Goal: Transaction & Acquisition: Purchase product/service

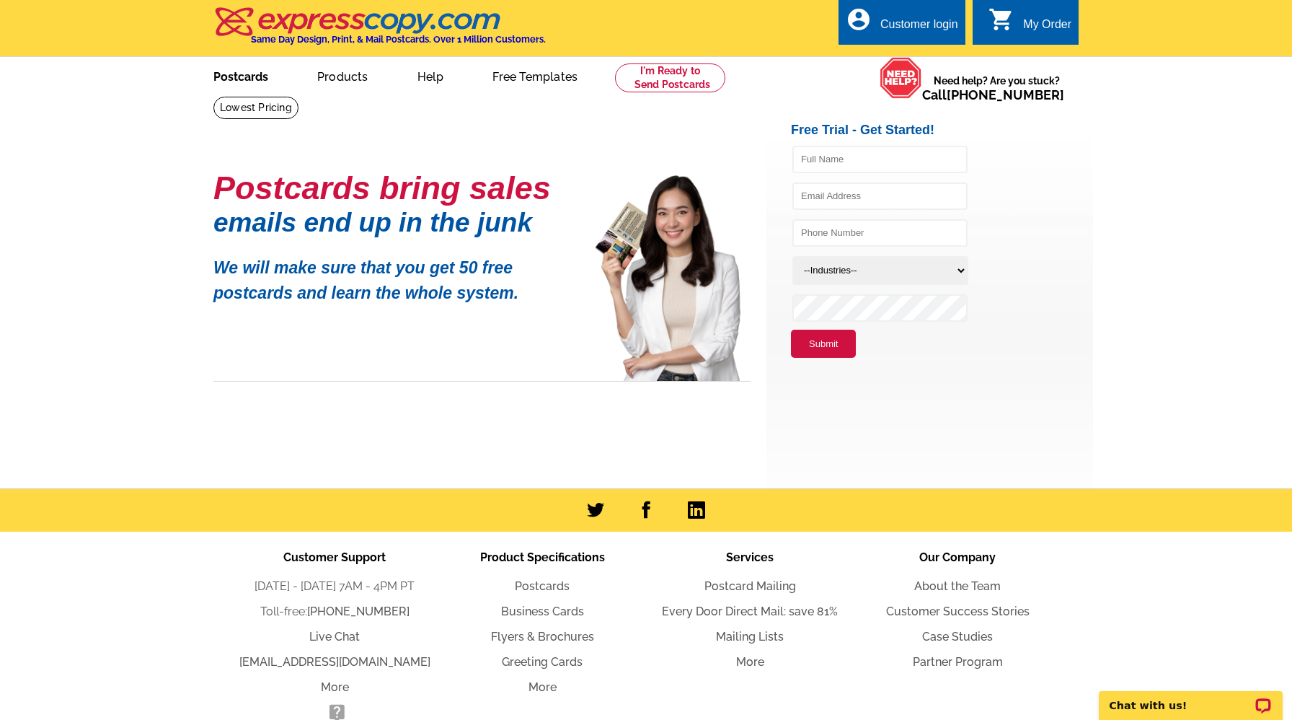
click at [238, 75] on link "Postcards" at bounding box center [240, 75] width 101 height 34
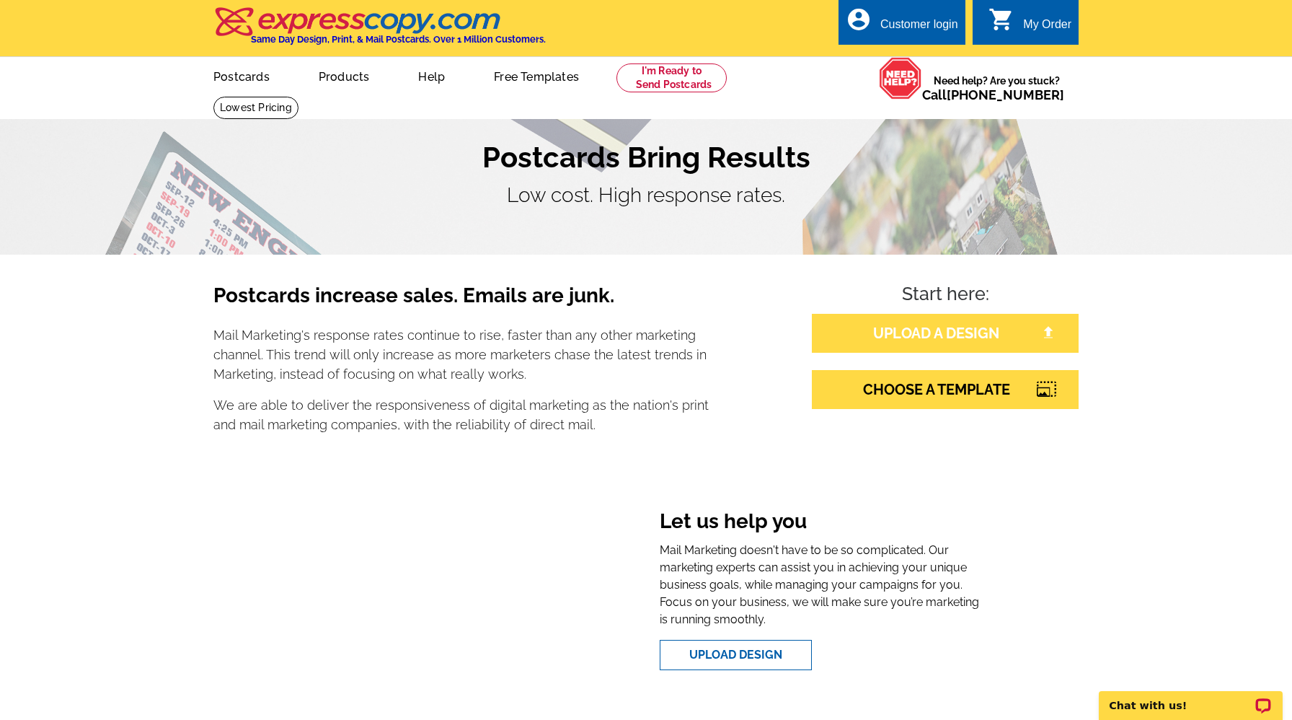
click at [895, 332] on link "UPLOAD A DESIGN" at bounding box center [945, 333] width 267 height 39
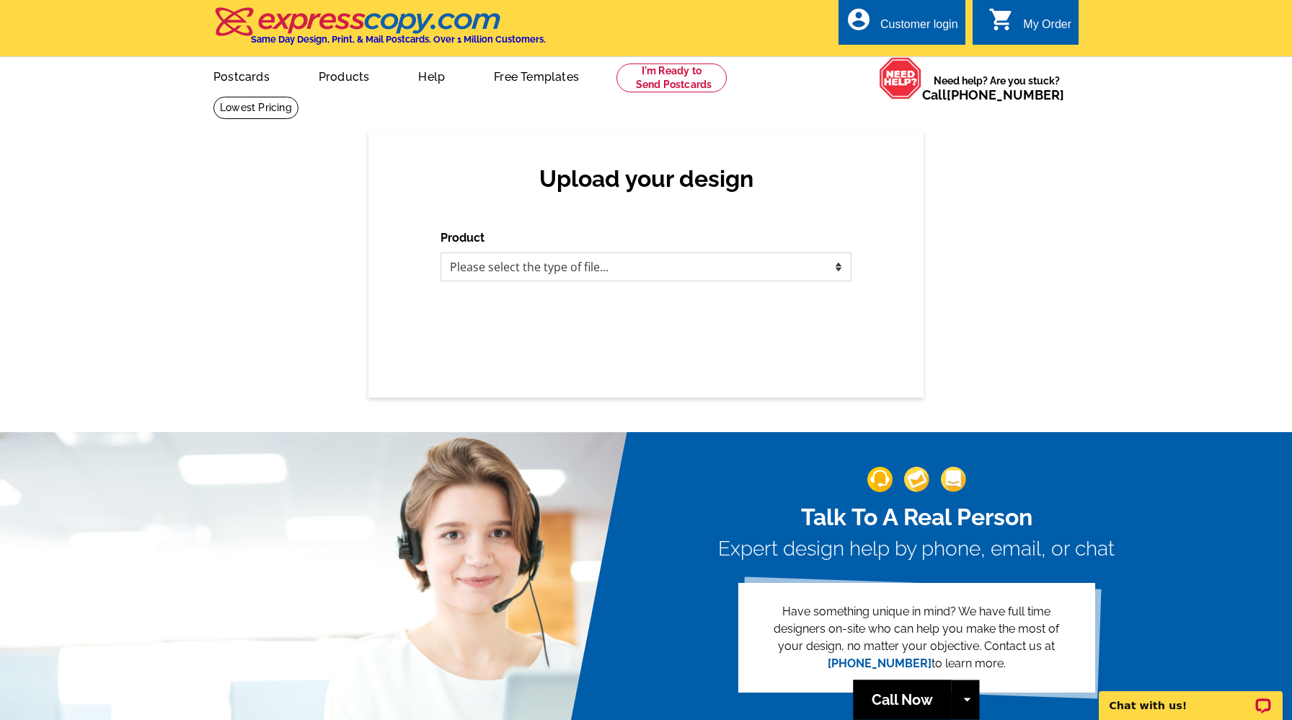
click at [747, 269] on select "Please select the type of file... Postcards Business Cards Letters and flyers G…" at bounding box center [646, 266] width 411 height 29
select select "1"
click at [441, 252] on select "Please select the type of file... Postcards Business Cards Letters and flyers G…" at bounding box center [646, 266] width 411 height 29
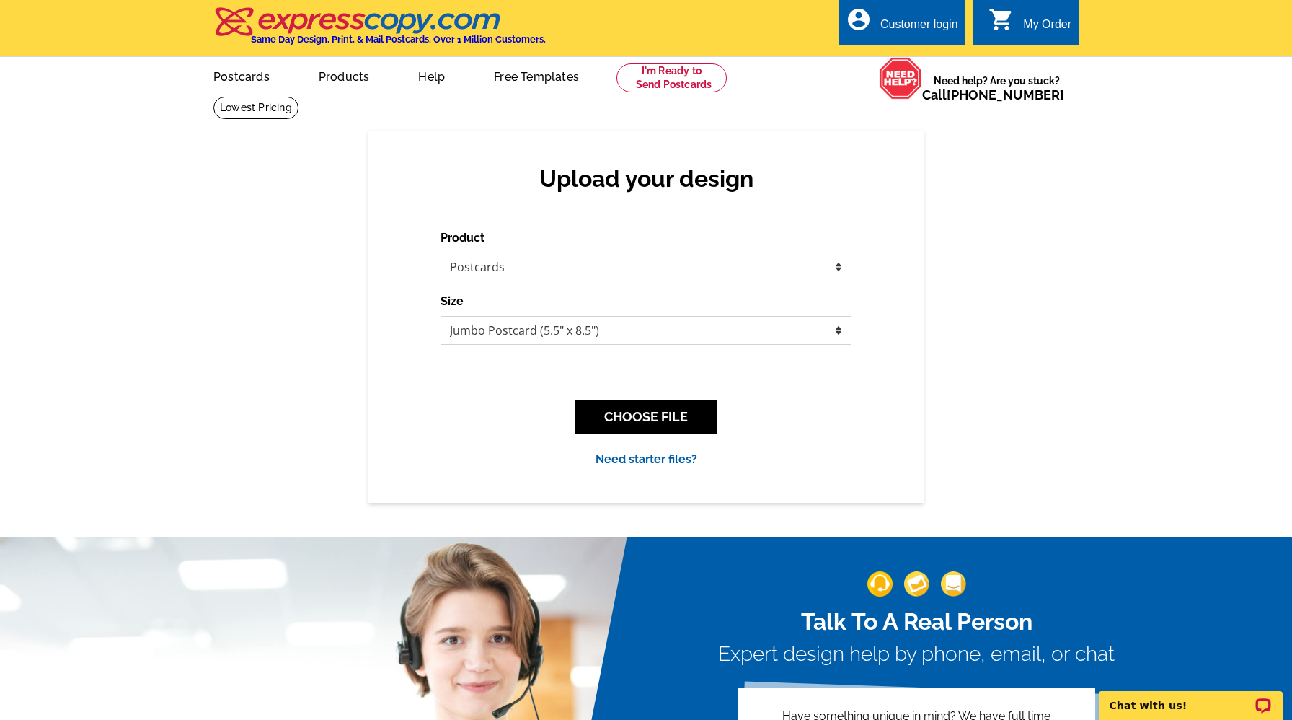
click at [723, 332] on select "Jumbo Postcard (5.5" x 8.5") Regular Postcard (4.25" x 5.6") Panoramic Postcard…" at bounding box center [646, 330] width 411 height 29
click at [441, 316] on select "Jumbo Postcard (5.5" x 8.5") Regular Postcard (4.25" x 5.6") Panoramic Postcard…" at bounding box center [646, 330] width 411 height 29
click at [696, 421] on button "CHOOSE FILE" at bounding box center [646, 417] width 143 height 34
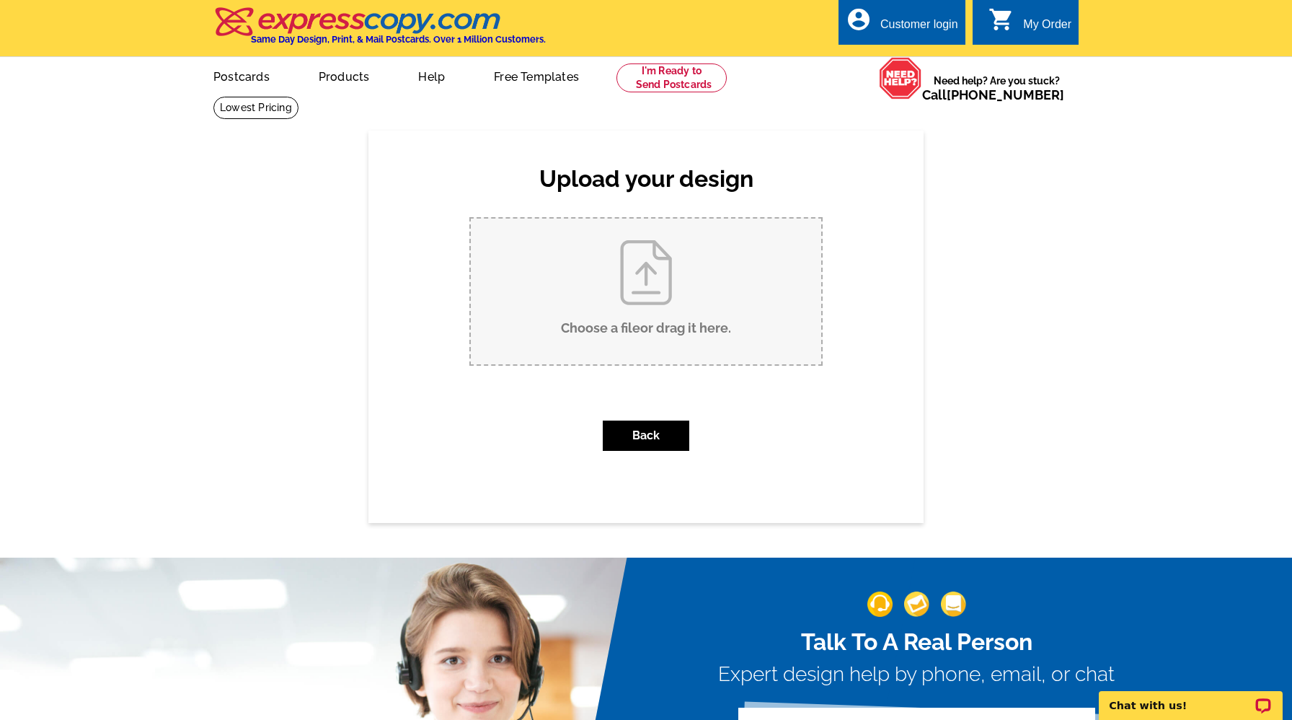
click at [697, 311] on input "Choose a file or drag it here ." at bounding box center [646, 292] width 351 height 146
type input "C:\fakepath\Cleaning tasks - new - Google Docs.pdf"
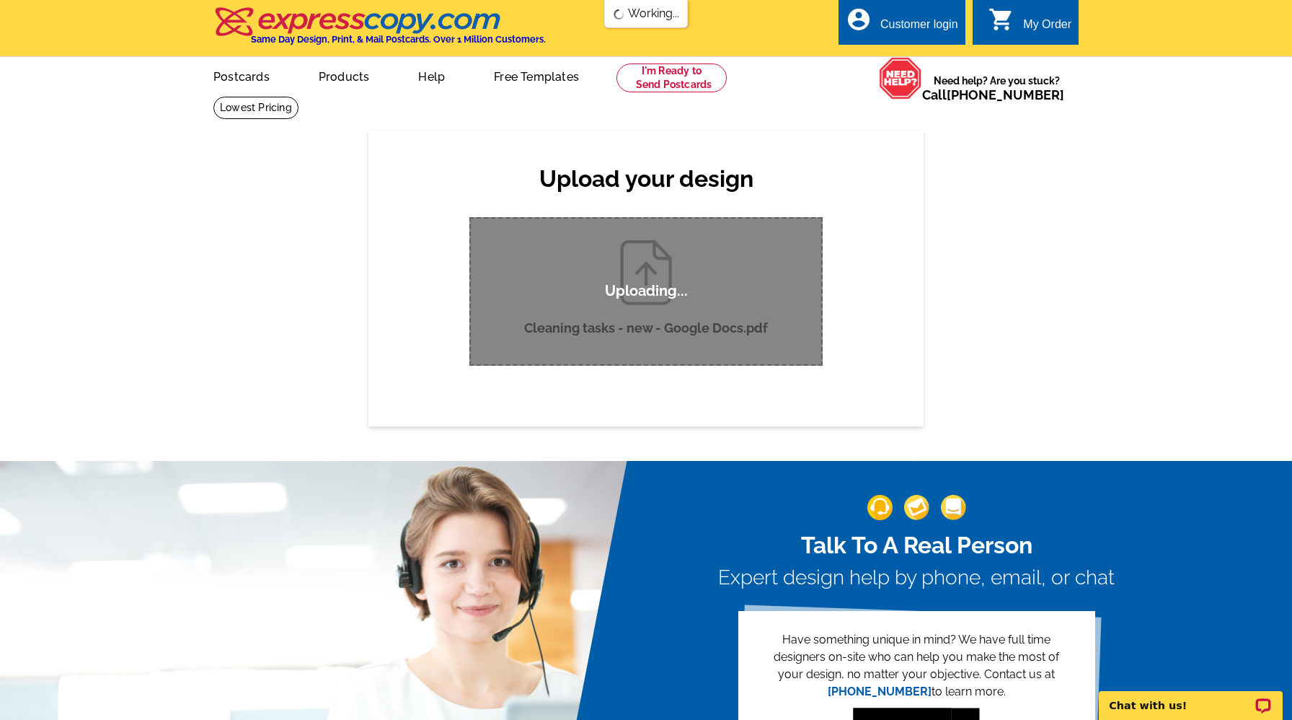
click at [671, 309] on div "Uploading..." at bounding box center [646, 291] width 353 height 149
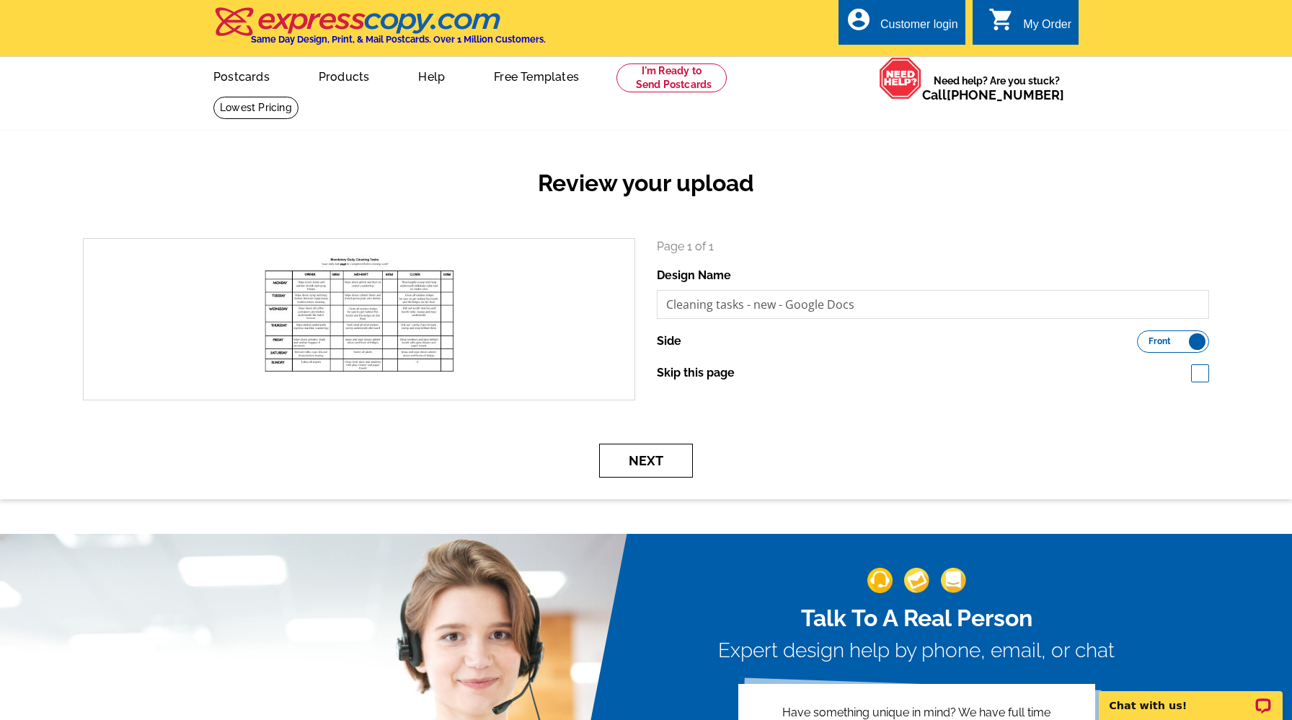
click at [648, 450] on button "Next" at bounding box center [646, 461] width 94 height 34
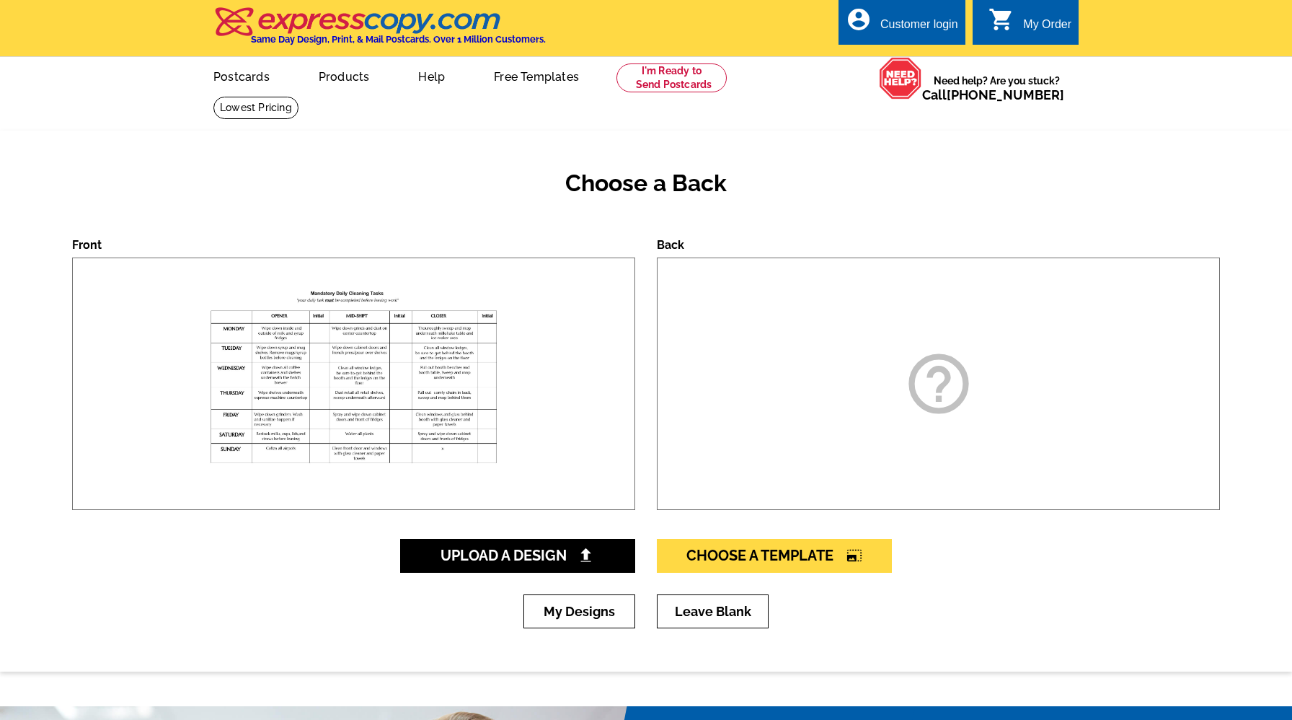
click at [1184, 348] on div "help_outline" at bounding box center [938, 383] width 563 height 252
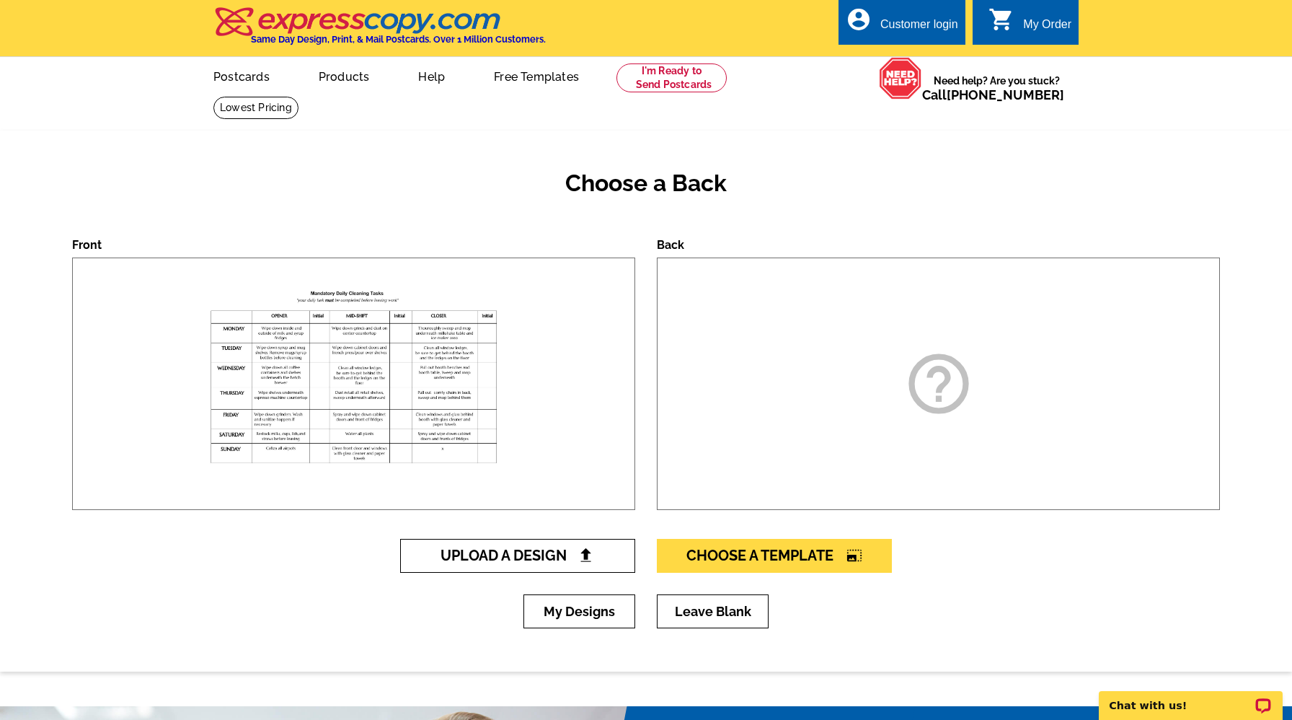
click at [576, 565] on link "Upload A Design" at bounding box center [517, 556] width 235 height 34
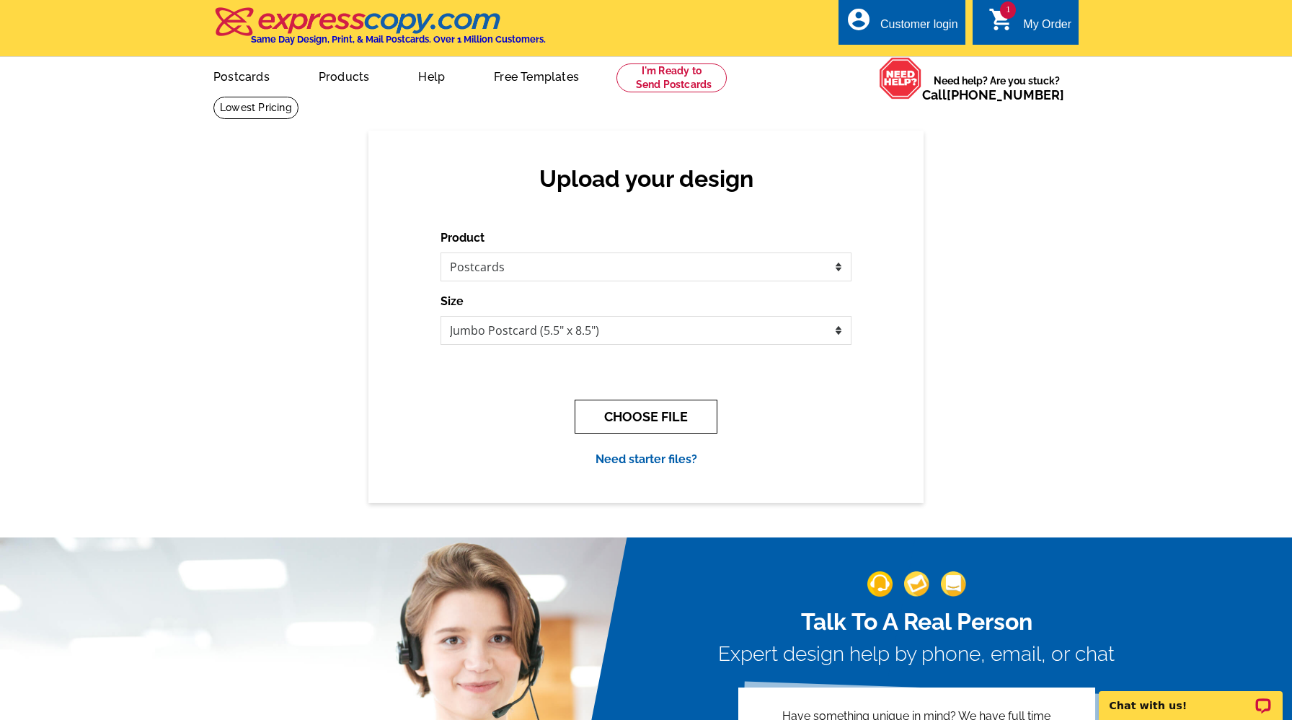
click at [634, 416] on button "CHOOSE FILE" at bounding box center [646, 417] width 143 height 34
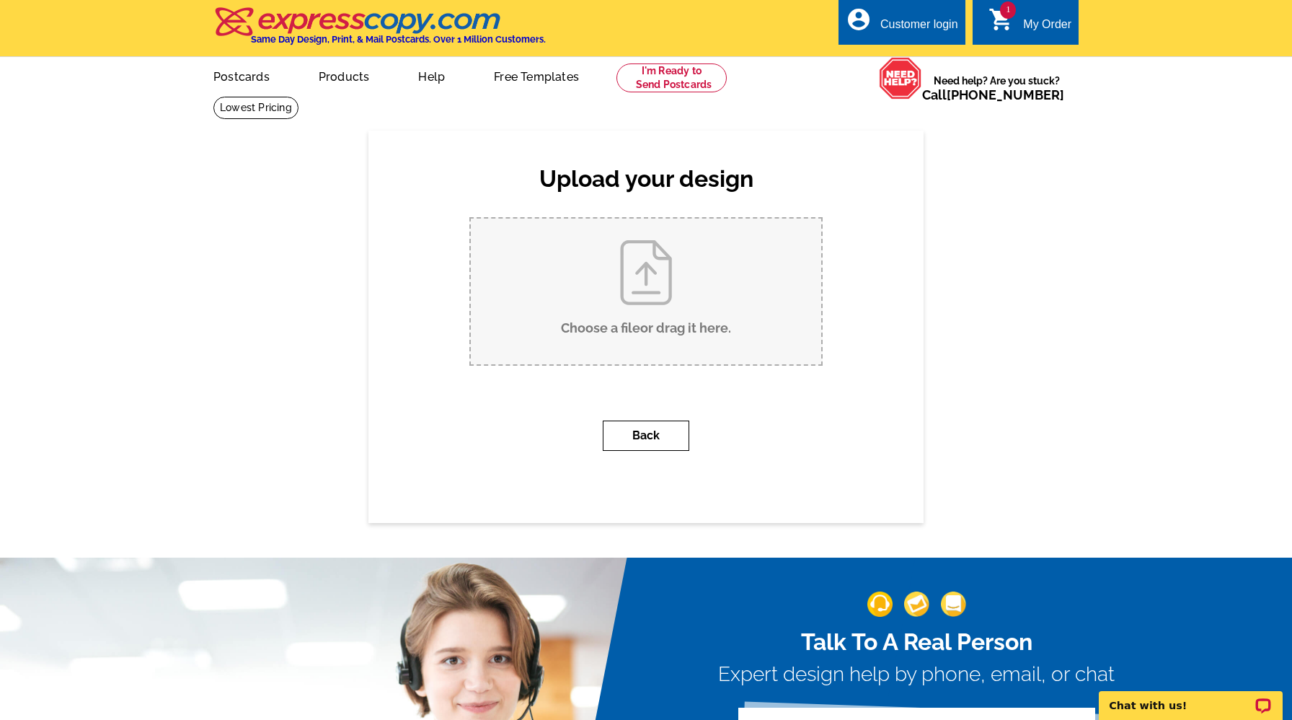
click at [640, 443] on button "Back" at bounding box center [646, 435] width 87 height 30
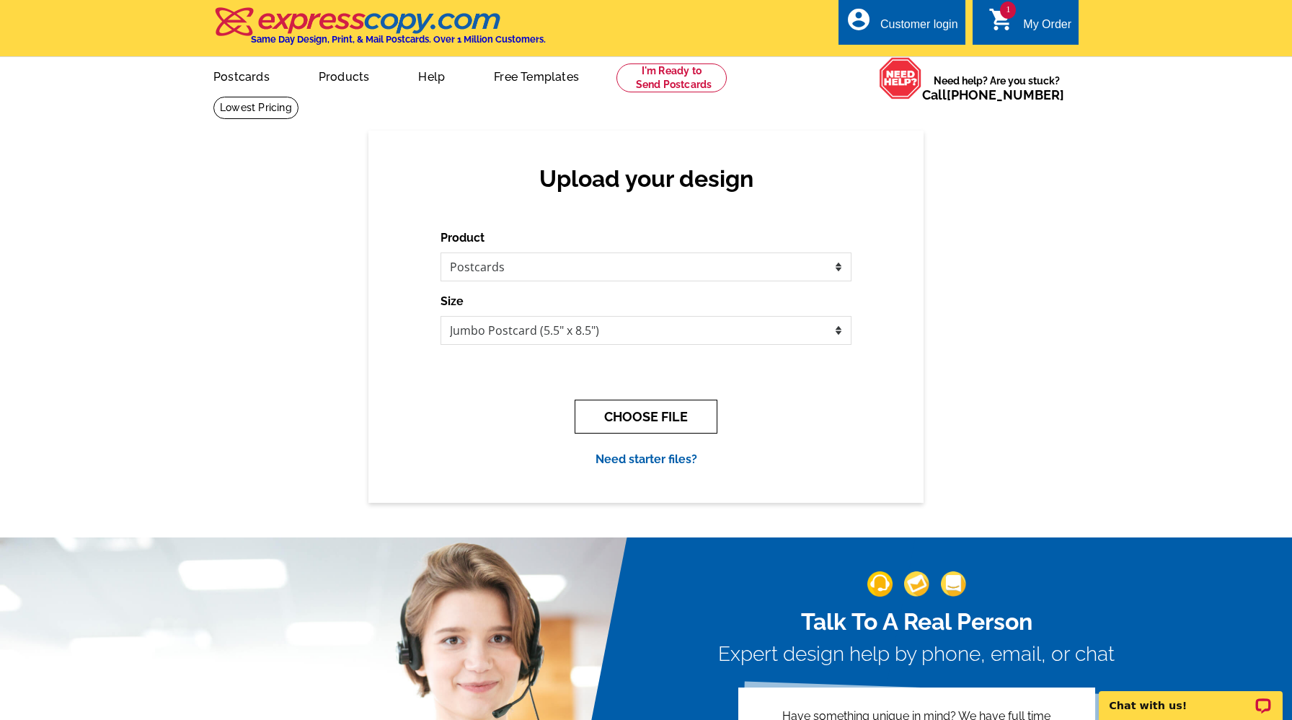
click at [638, 411] on button "CHOOSE FILE" at bounding box center [646, 417] width 143 height 34
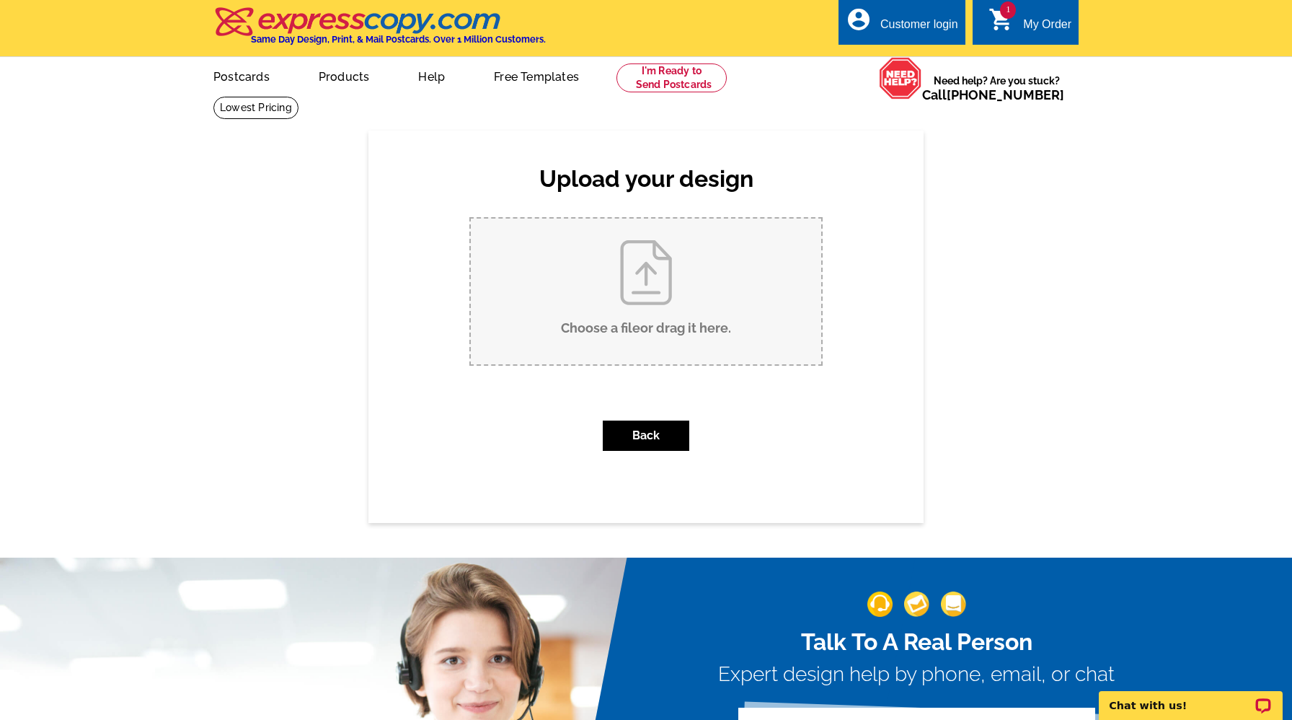
click at [638, 338] on input "Choose a file or drag it here ." at bounding box center [646, 292] width 351 height 146
type input "C:\fakepath\Cleaning tasks - new - Google Docs.pdf"
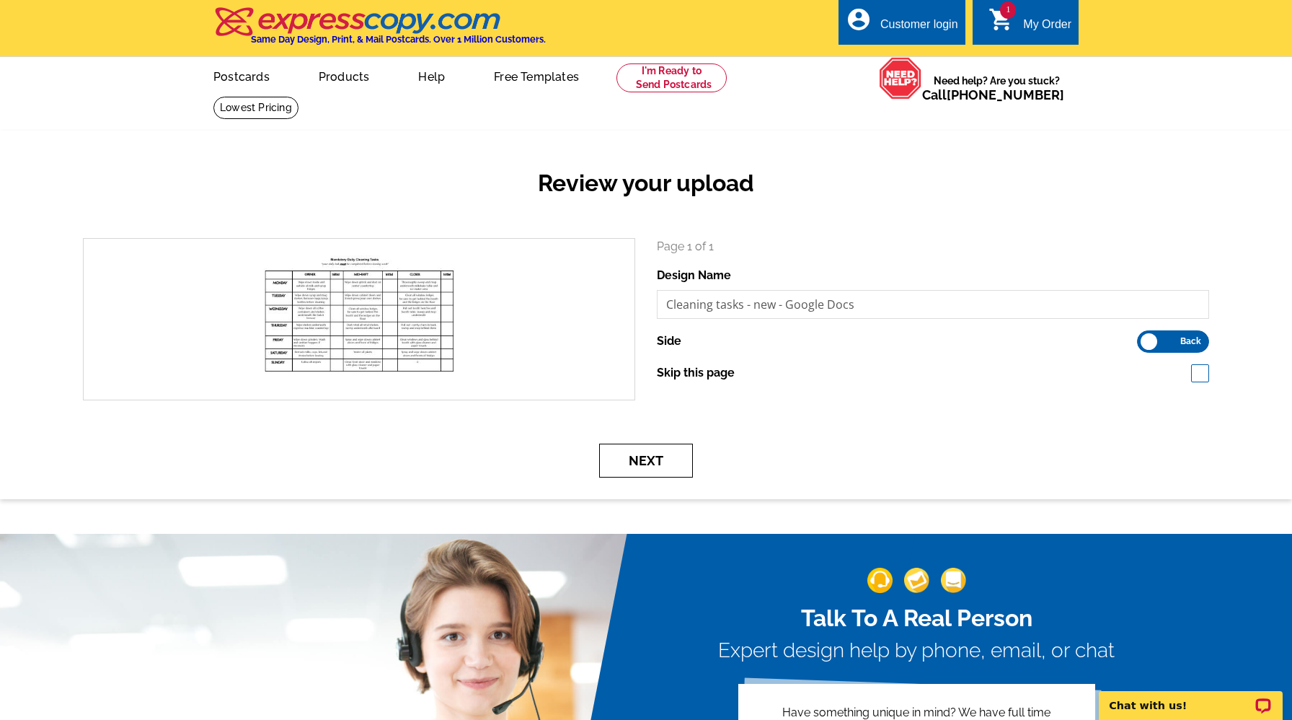
click at [654, 464] on button "Next" at bounding box center [646, 461] width 94 height 34
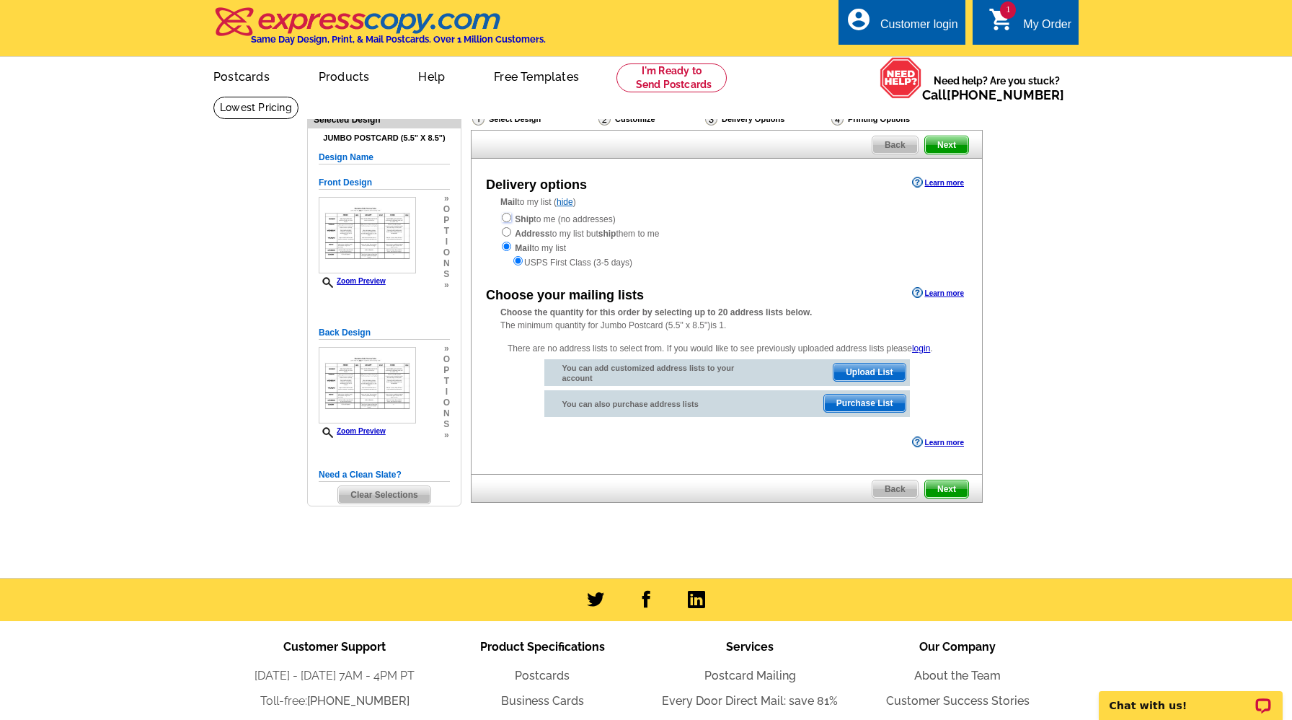
click at [506, 221] on input "radio" at bounding box center [506, 217] width 9 height 9
radio input "true"
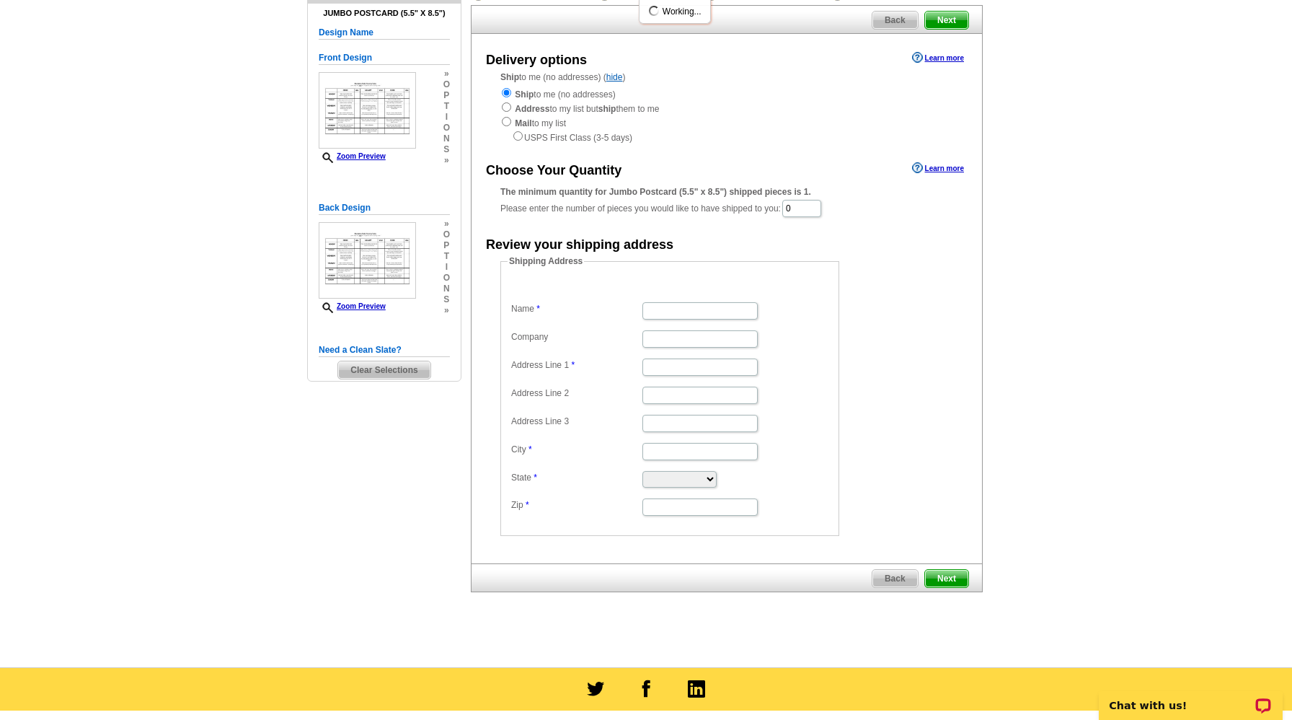
scroll to position [131, 0]
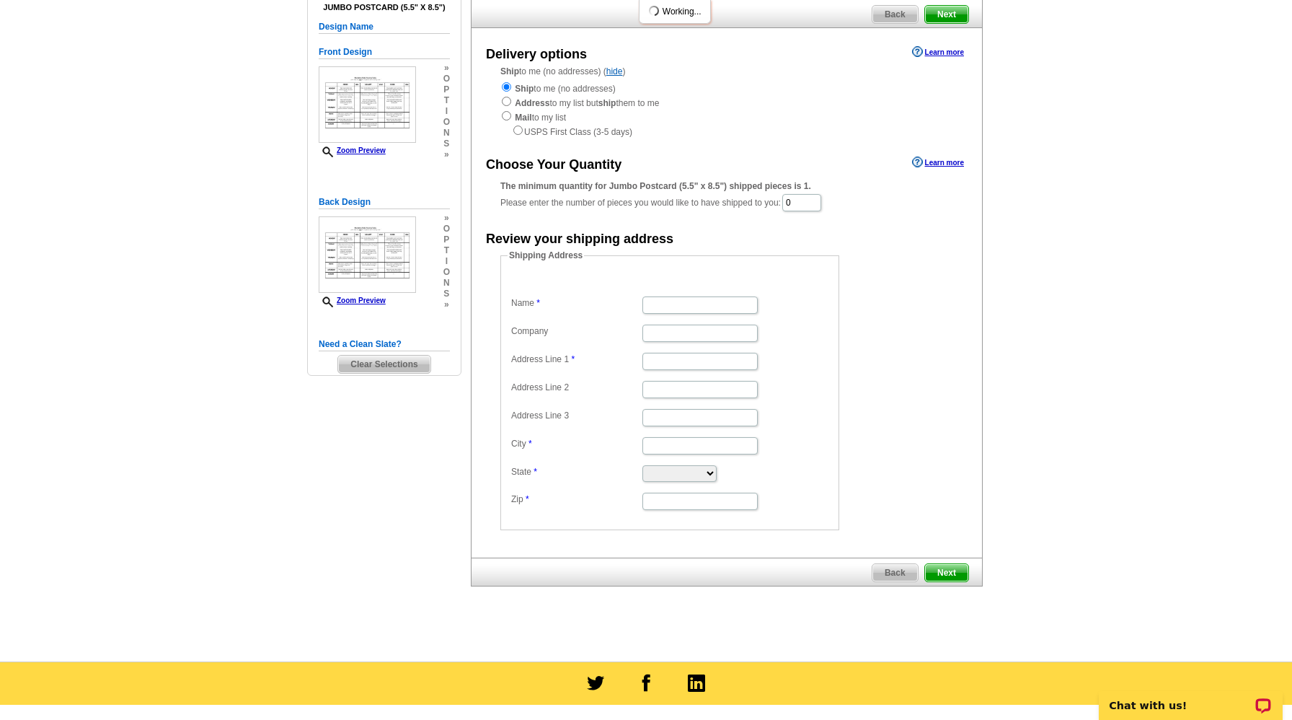
click at [953, 574] on span "Next" at bounding box center [946, 572] width 43 height 17
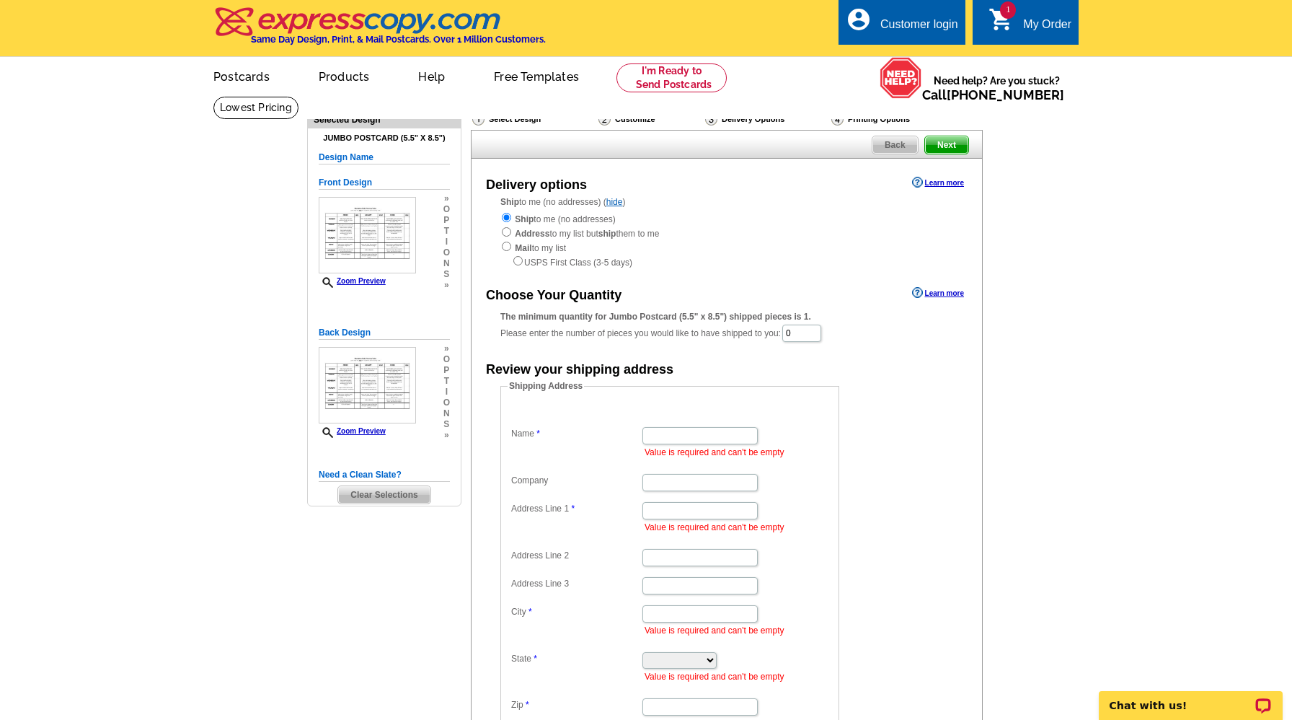
scroll to position [40, 0]
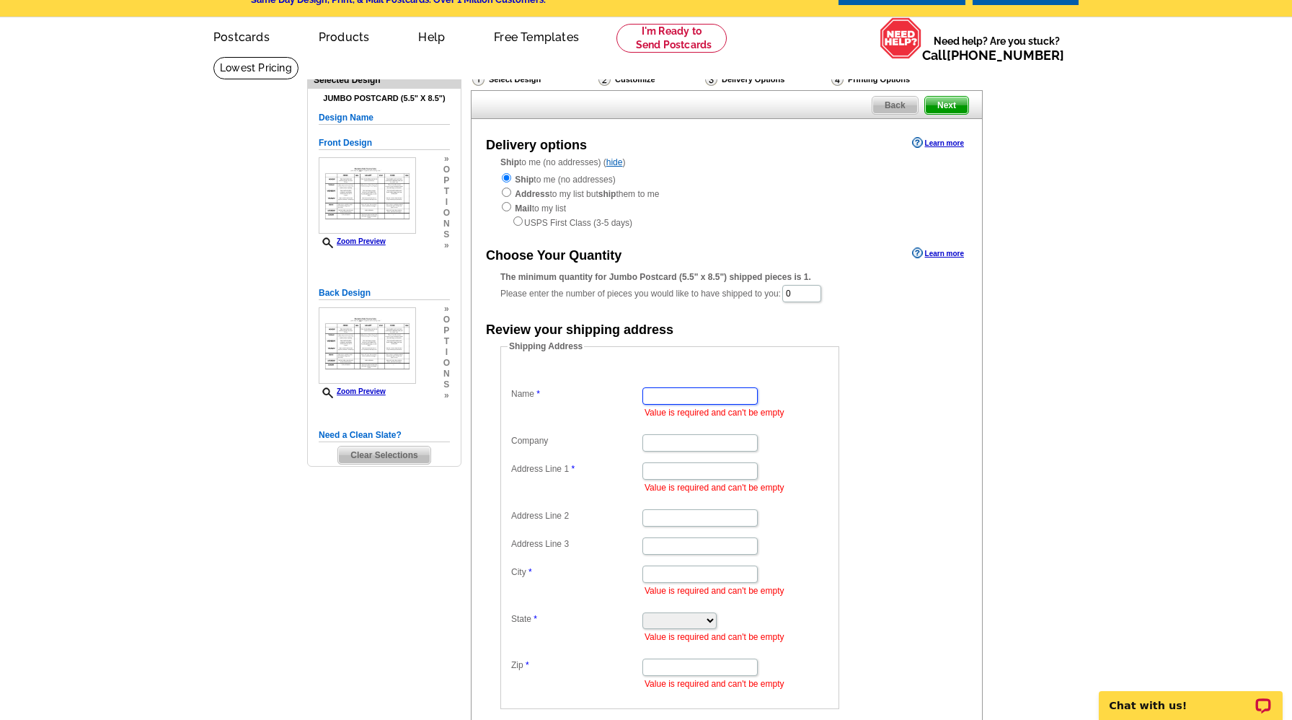
click at [686, 396] on input "Name" at bounding box center [700, 395] width 115 height 17
type input "hadlie"
click at [677, 474] on input "Address Line 1" at bounding box center [700, 470] width 115 height 17
type input "3501 South Linedrive Ave"
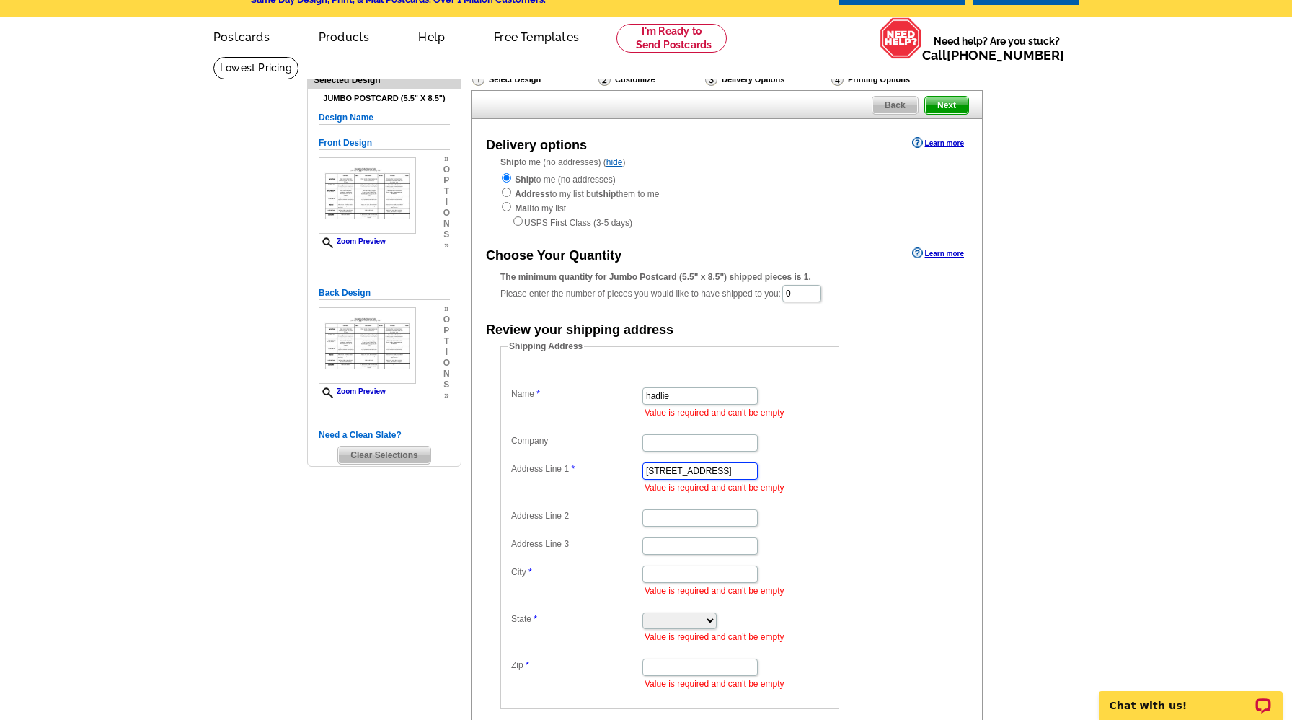
type input "Sioux Falls"
select select "SD"
type input "57110"
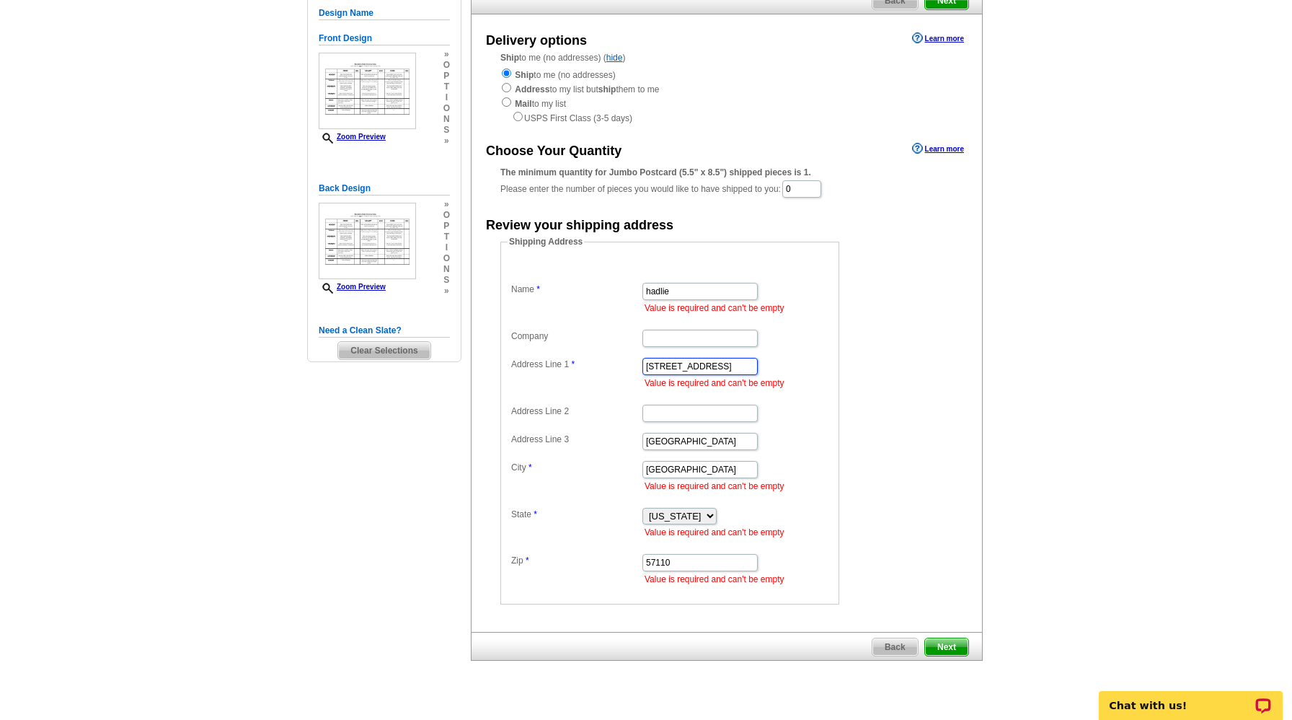
scroll to position [159, 0]
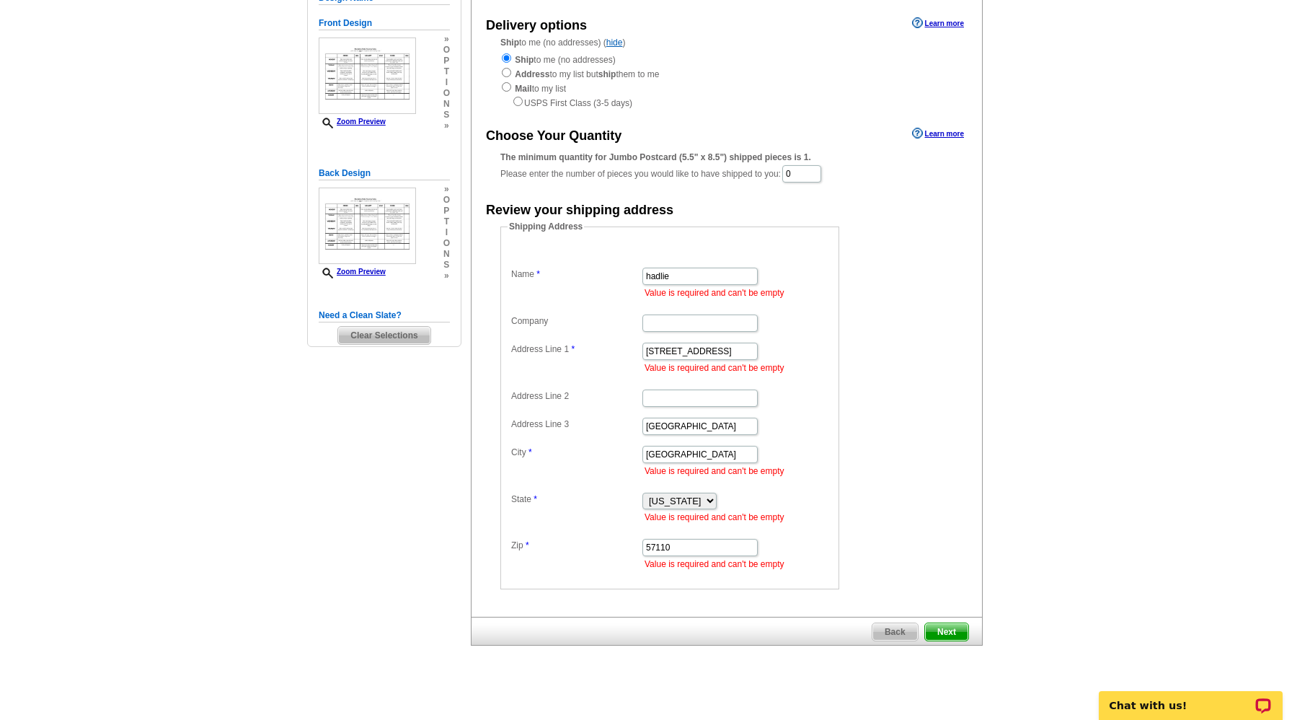
click at [939, 625] on span "Next" at bounding box center [946, 631] width 43 height 17
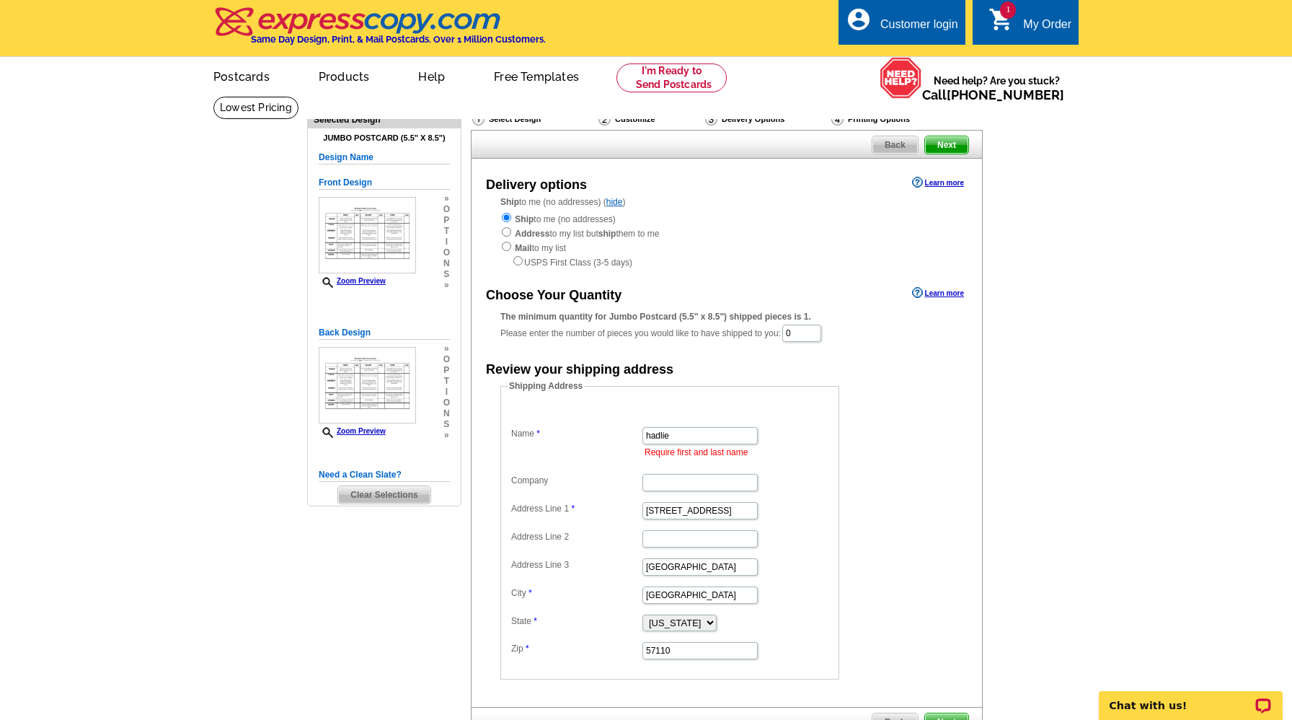
scroll to position [2, 0]
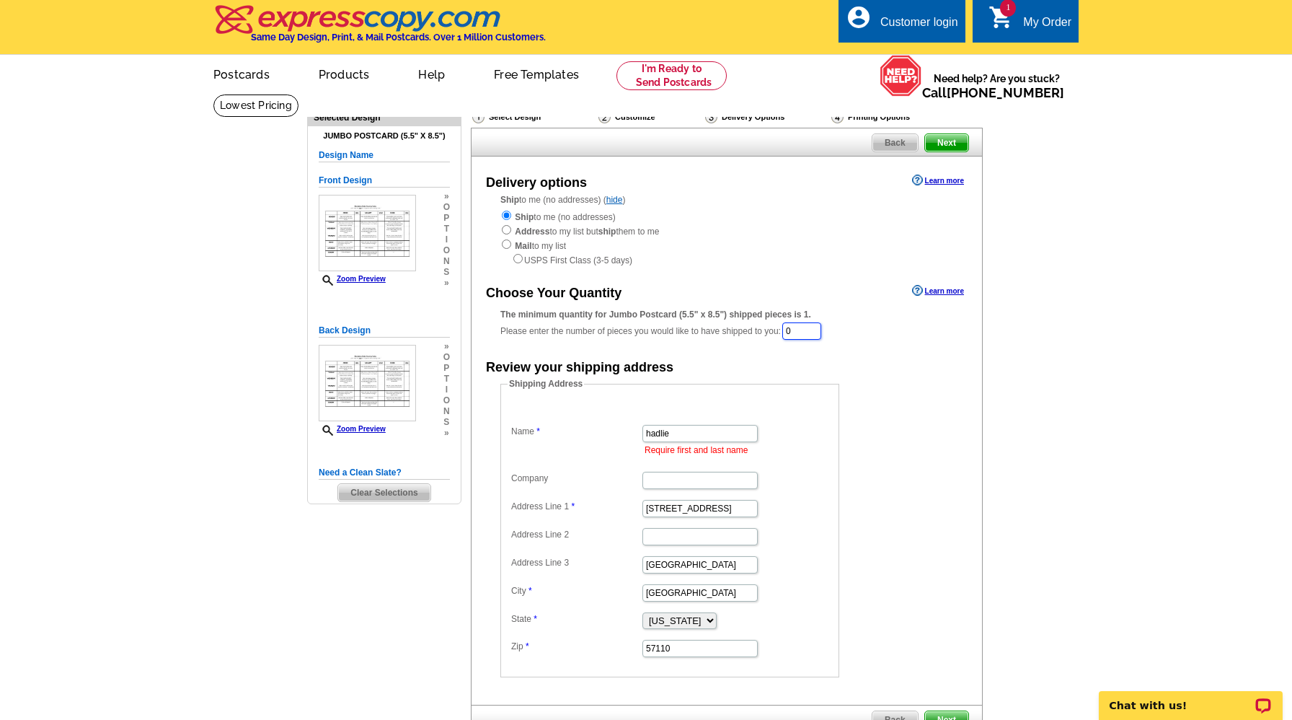
click at [803, 327] on input "0" at bounding box center [802, 330] width 39 height 17
click at [845, 429] on dd "Shipping Address Name hadlie Require first and last name Company Address Line 1…" at bounding box center [693, 529] width 384 height 300
click at [813, 325] on input "600" at bounding box center [803, 331] width 40 height 19
click at [813, 329] on input "600" at bounding box center [803, 331] width 40 height 19
type input "601"
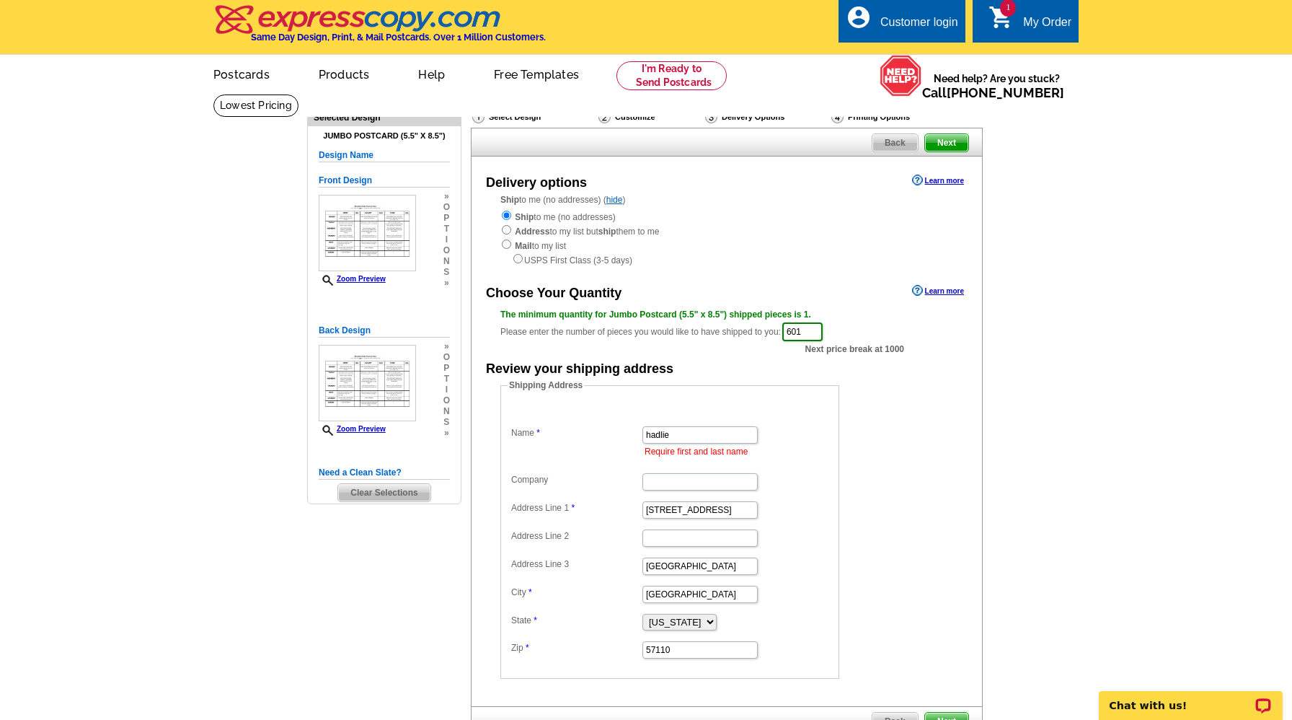
click at [882, 432] on dd "Shipping Address Name hadlie Require first and last name Company Address Line 1…" at bounding box center [693, 529] width 384 height 300
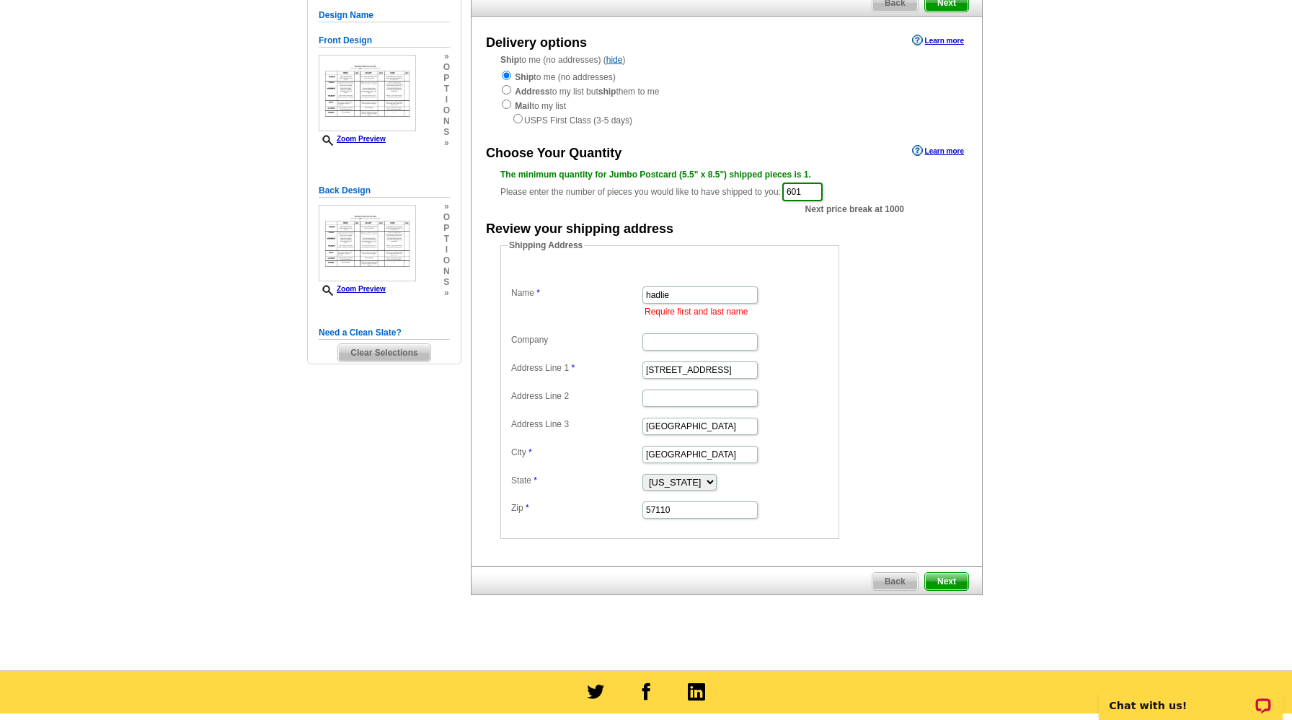
scroll to position [151, 0]
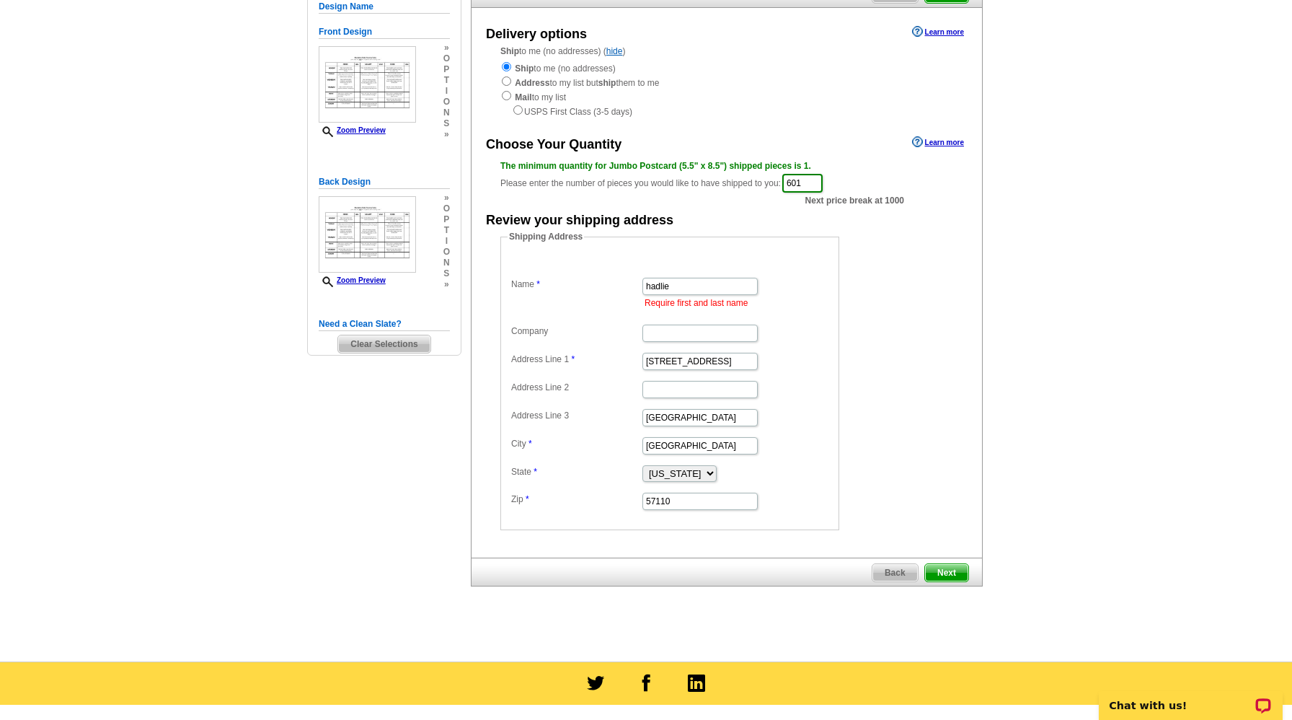
click at [930, 579] on span "Next" at bounding box center [946, 572] width 43 height 17
click at [941, 565] on span "Next" at bounding box center [946, 572] width 43 height 17
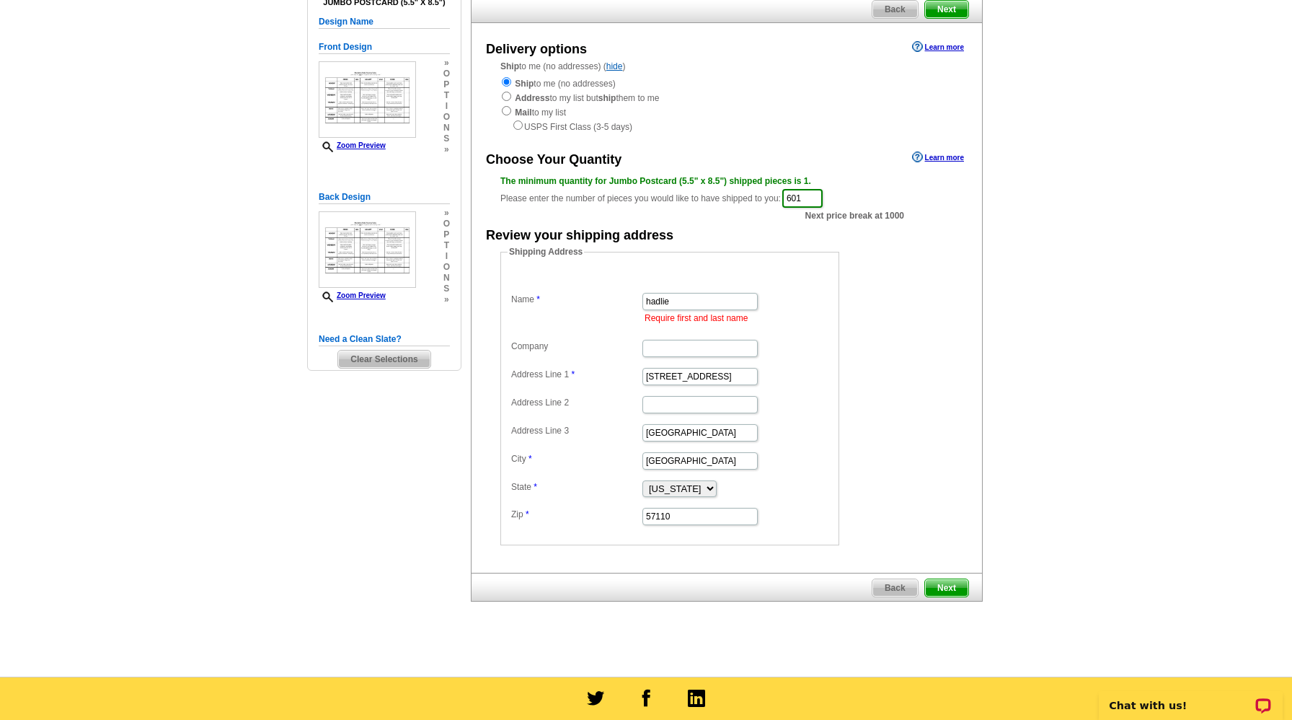
scroll to position [125, 0]
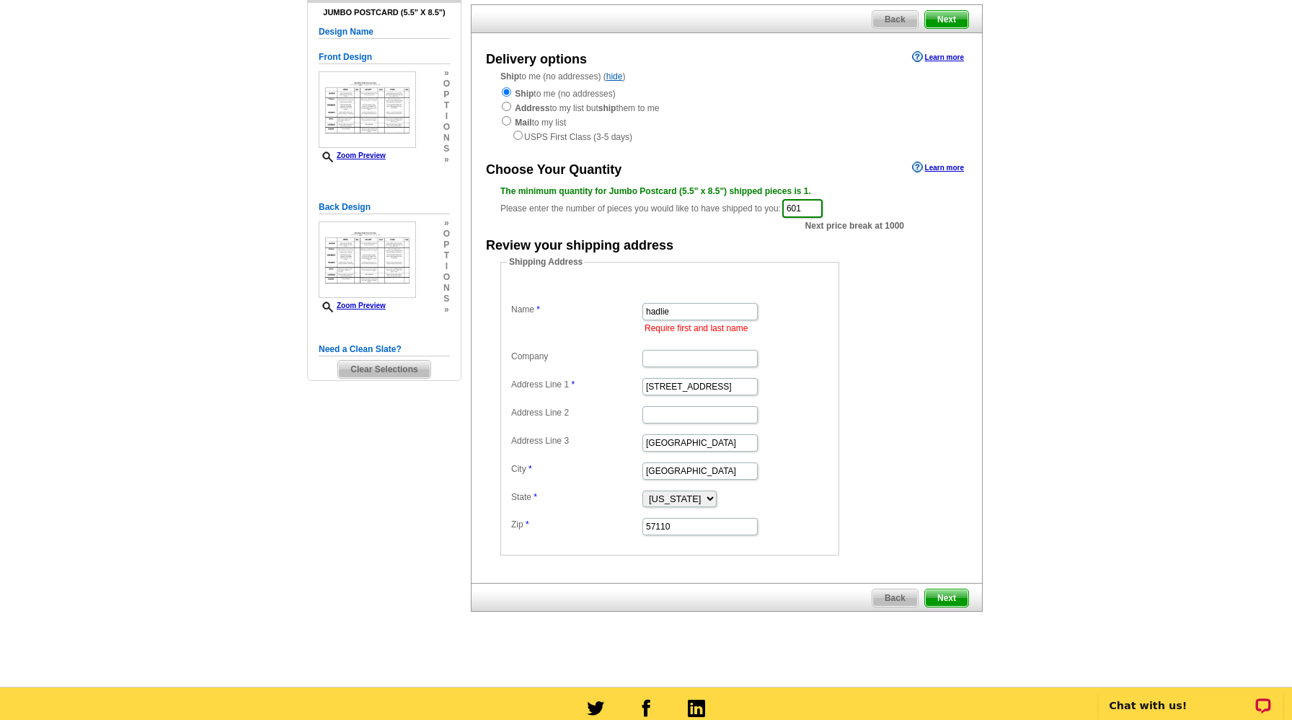
click at [943, 17] on span "Next" at bounding box center [946, 19] width 43 height 17
click at [715, 309] on input "hadlie" at bounding box center [700, 311] width 115 height 17
type input "hadlie lund"
click at [951, 598] on span "Next" at bounding box center [946, 597] width 43 height 17
